Goal: Information Seeking & Learning: Learn about a topic

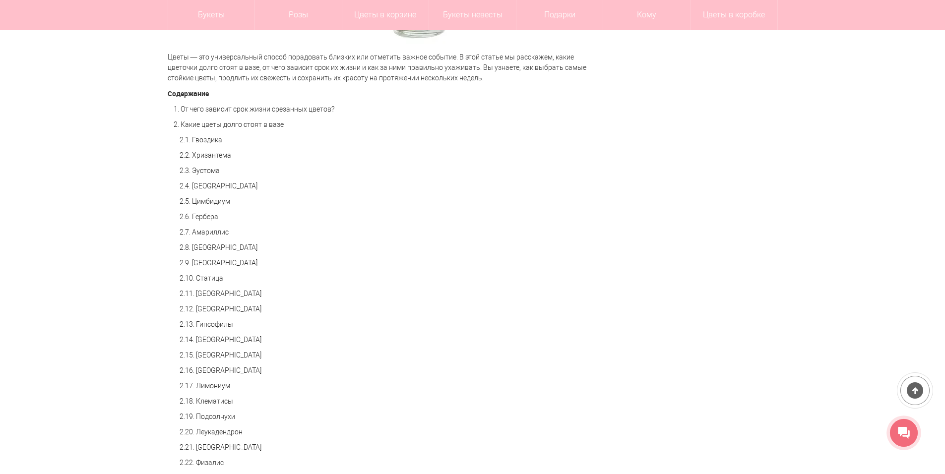
scroll to position [397, 0]
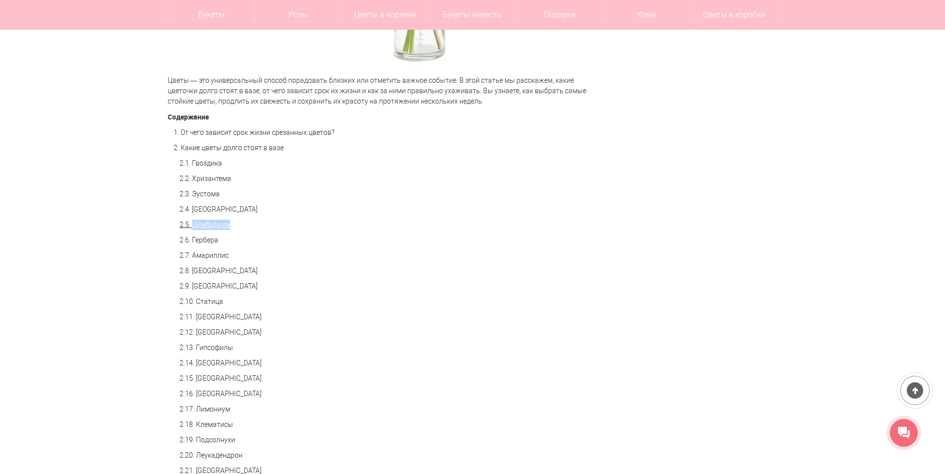
drag, startPoint x: 240, startPoint y: 227, endPoint x: 193, endPoint y: 227, distance: 46.6
click at [193, 227] on p "2.5. Цимбидиум" at bounding box center [379, 225] width 422 height 10
click at [211, 225] on link "2.5. Цимбидиум" at bounding box center [205, 225] width 51 height 8
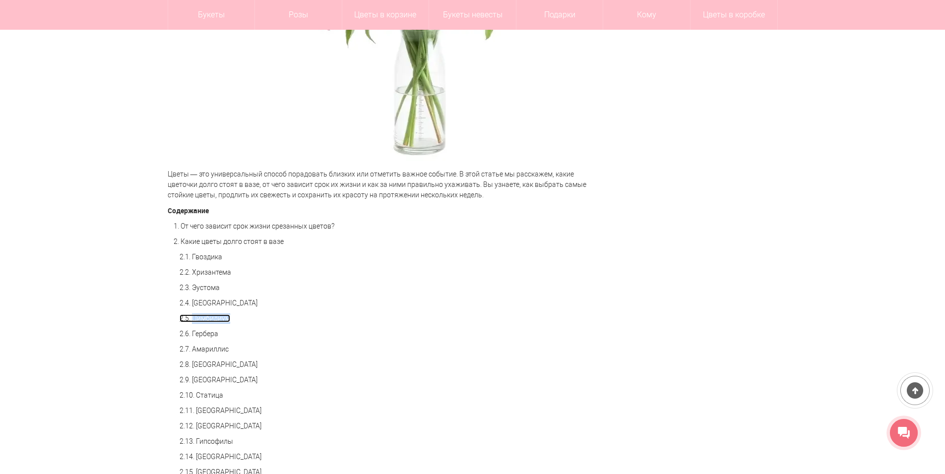
scroll to position [50, 0]
click at [325, 339] on p "2.6. Гербера" at bounding box center [379, 334] width 422 height 10
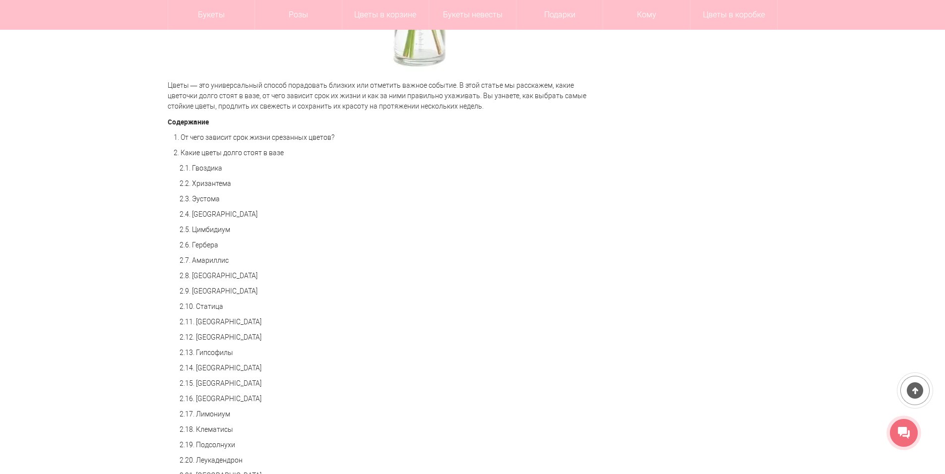
scroll to position [402, 0]
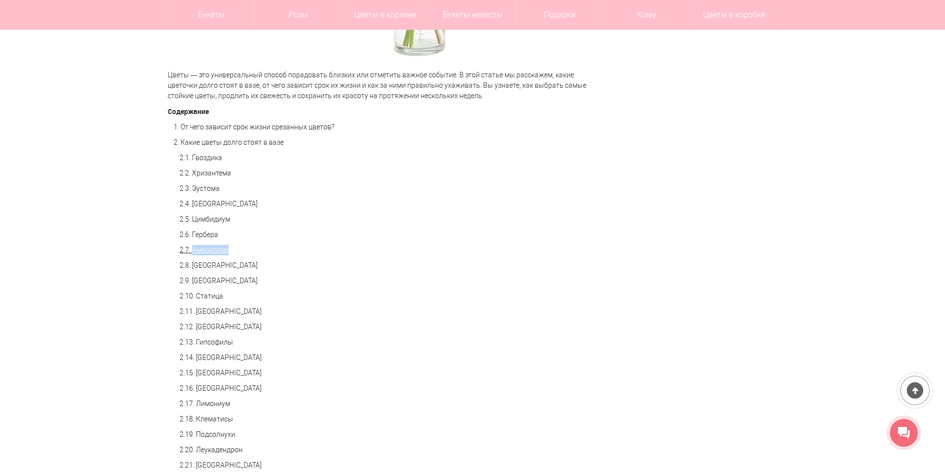
drag, startPoint x: 241, startPoint y: 251, endPoint x: 194, endPoint y: 250, distance: 47.1
click at [194, 250] on p "2.7. Амариллис" at bounding box center [379, 250] width 422 height 10
copy link "Амариллис"
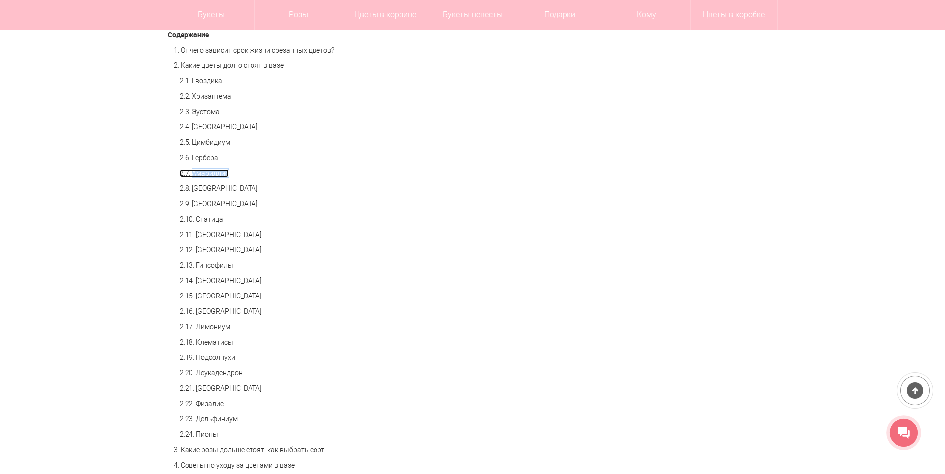
scroll to position [502, 0]
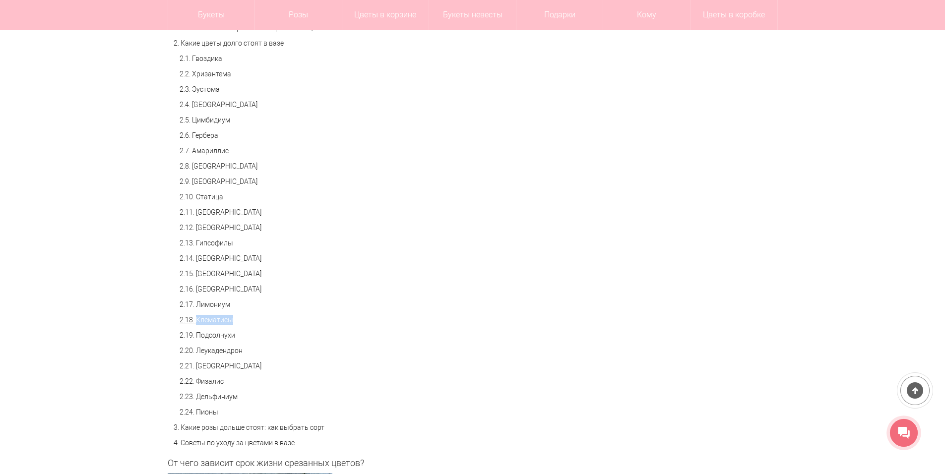
drag, startPoint x: 243, startPoint y: 322, endPoint x: 198, endPoint y: 319, distance: 44.3
click at [198, 319] on p "2.18. Клематисы" at bounding box center [379, 320] width 422 height 10
copy link "Клематисы"
drag, startPoint x: 254, startPoint y: 353, endPoint x: 197, endPoint y: 349, distance: 56.2
click at [197, 349] on p "2.20. Леукадендрон" at bounding box center [379, 351] width 422 height 10
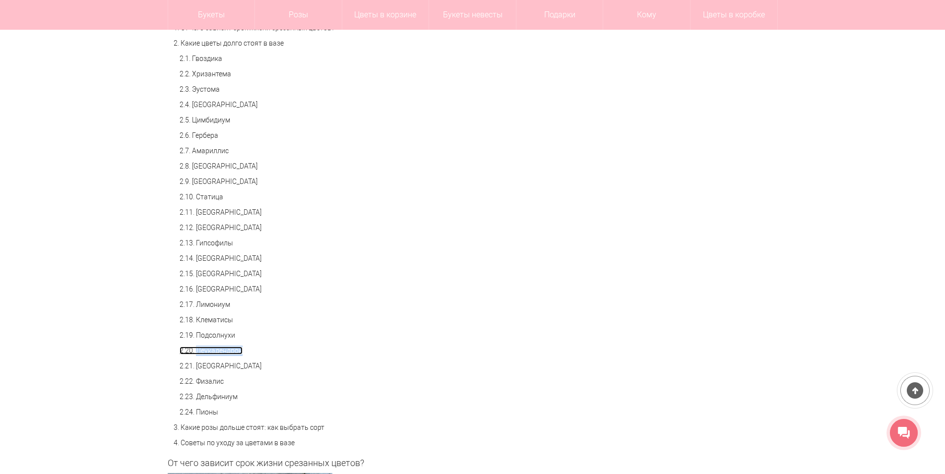
copy link "Леукадендрон"
drag, startPoint x: 230, startPoint y: 380, endPoint x: 197, endPoint y: 381, distance: 32.8
click at [197, 381] on p "2.22. Физалис" at bounding box center [379, 382] width 422 height 10
copy link "Физалис"
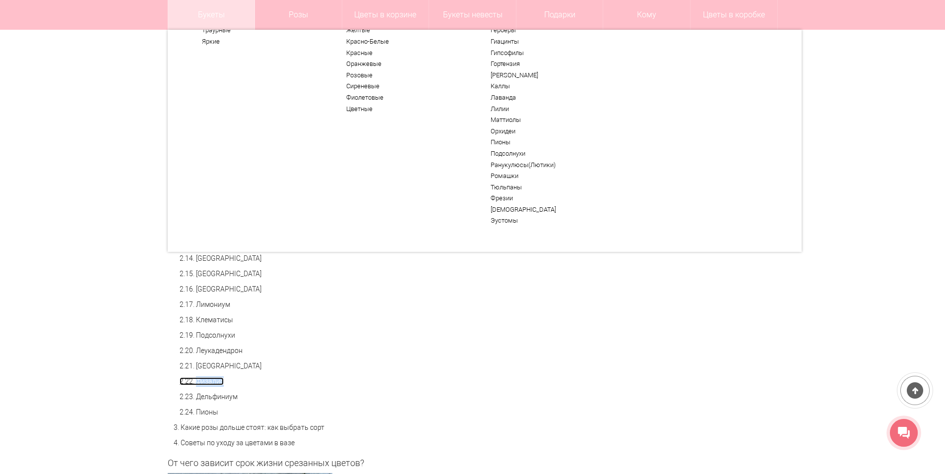
scroll to position [53, 0]
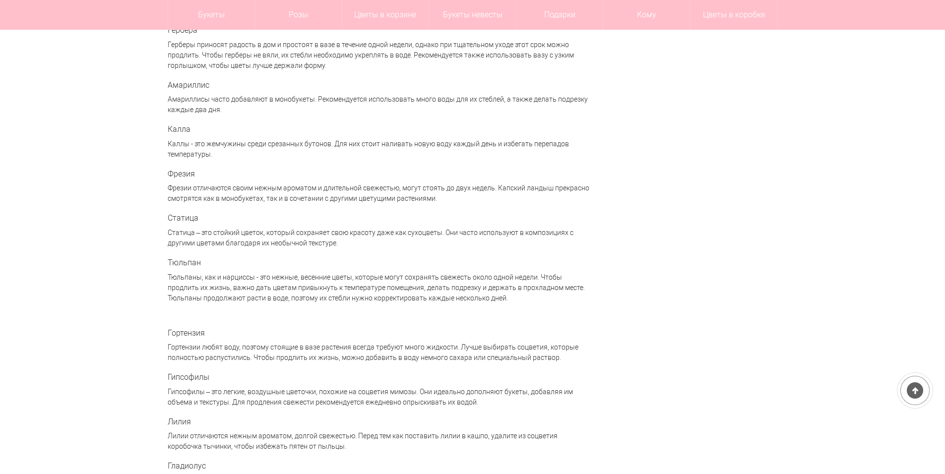
scroll to position [1738, 0]
